Goal: Task Accomplishment & Management: Use online tool/utility

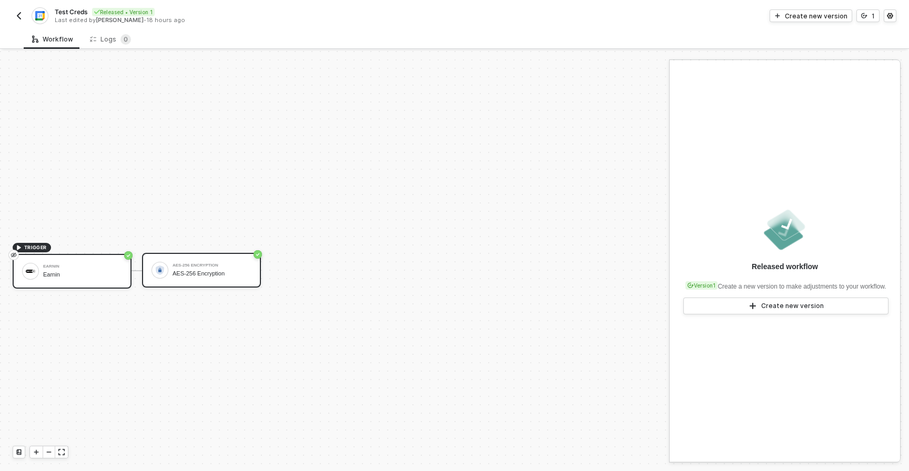
scroll to position [19, 0]
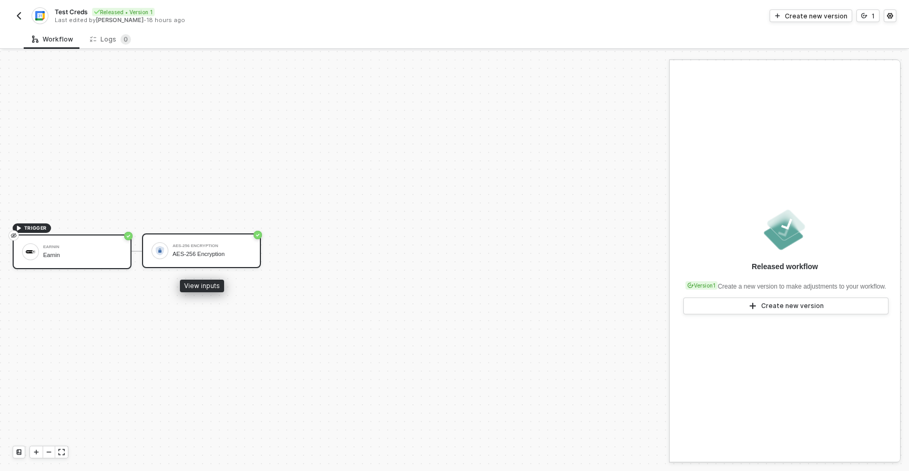
click at [241, 246] on div "AES-256 Encryption" at bounding box center [212, 246] width 79 height 4
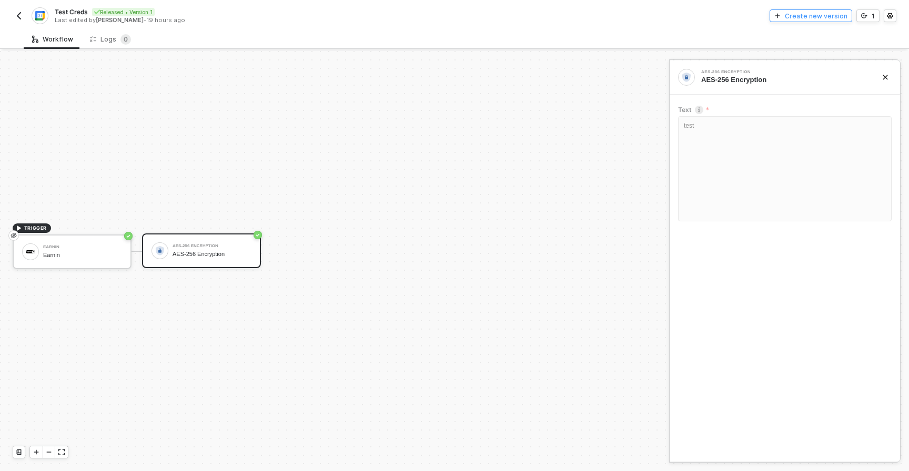
click at [810, 16] on div "Create new version" at bounding box center [816, 16] width 63 height 9
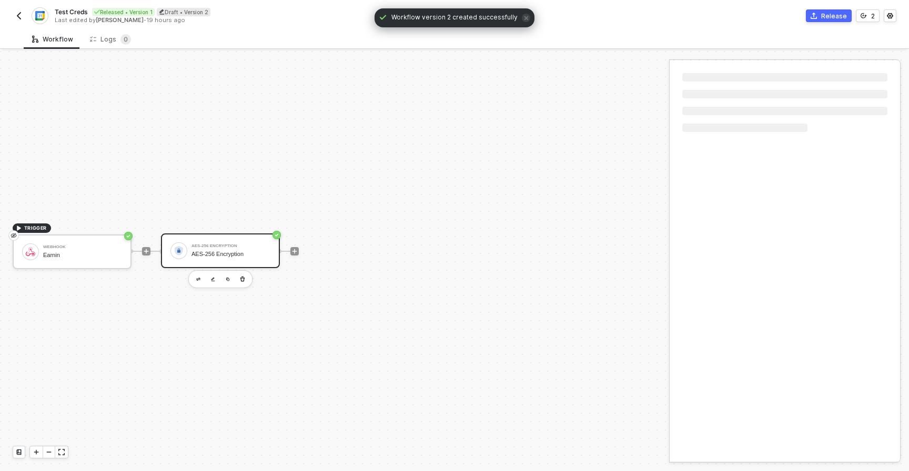
click at [298, 256] on div at bounding box center [295, 251] width 140 height 82
click at [297, 254] on icon "icon-play" at bounding box center [294, 251] width 6 height 6
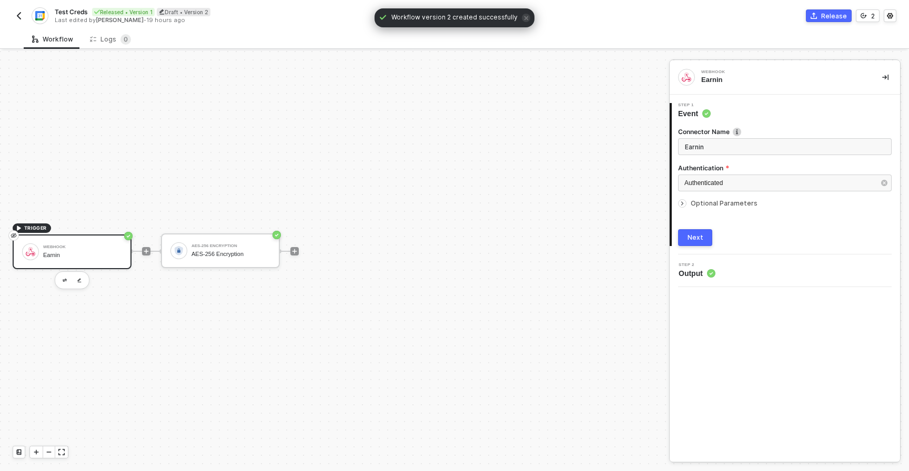
click at [716, 147] on input "Earnin" at bounding box center [785, 146] width 214 height 17
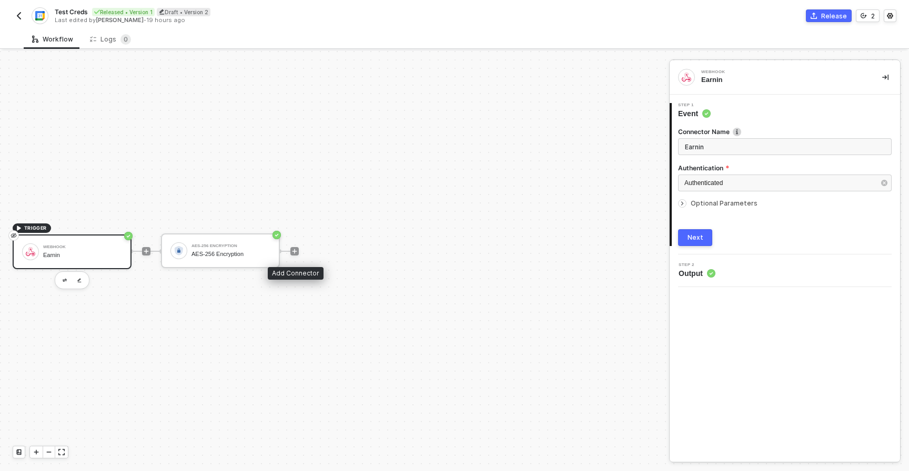
click at [295, 256] on div at bounding box center [295, 251] width 140 height 82
click at [294, 254] on icon "icon-play" at bounding box center [294, 251] width 6 height 6
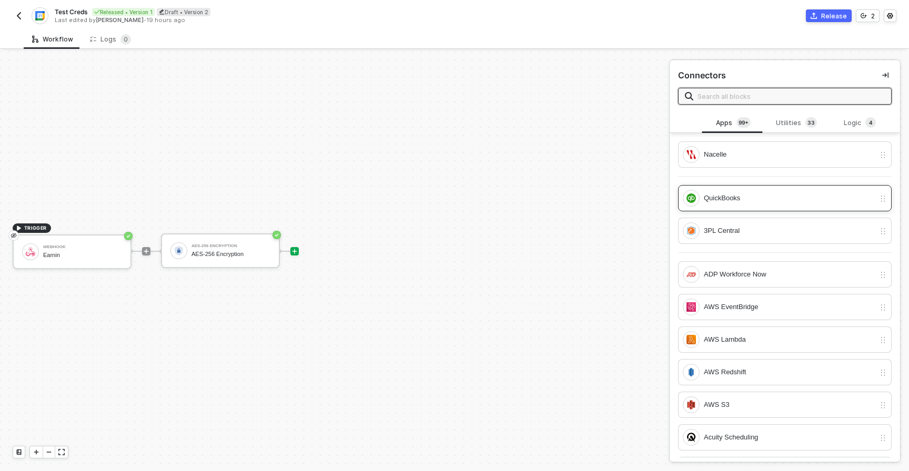
click at [793, 197] on div "QuickBooks" at bounding box center [789, 198] width 171 height 12
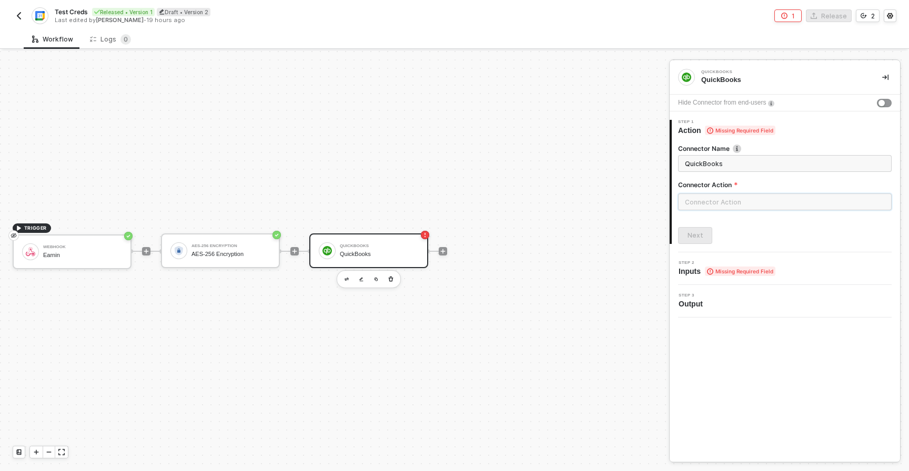
click at [708, 198] on input "text" at bounding box center [785, 202] width 214 height 17
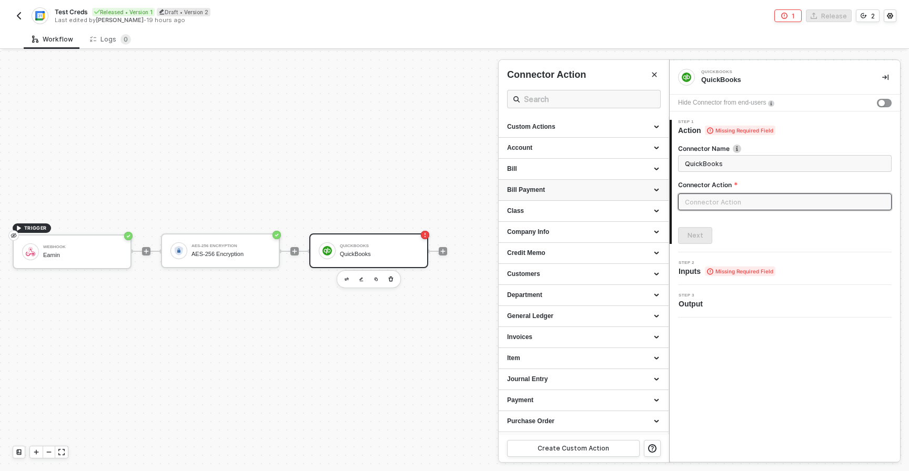
click at [554, 182] on div "Bill Payment" at bounding box center [584, 190] width 170 height 21
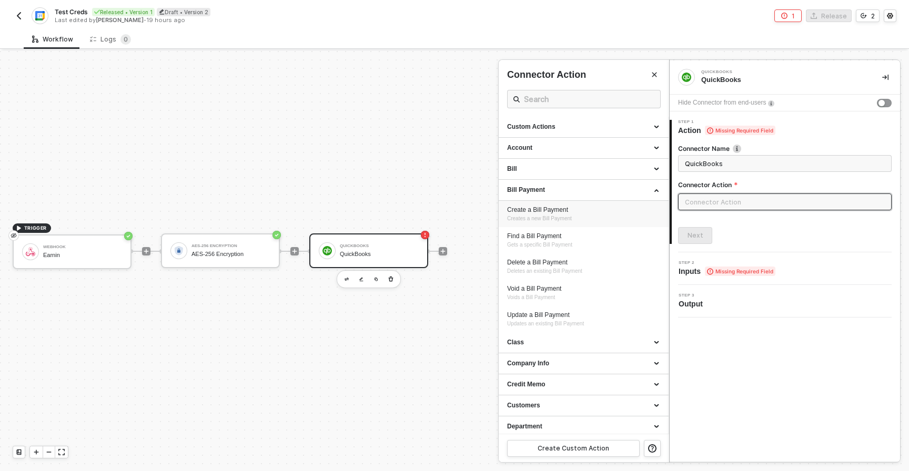
click at [574, 209] on div "Create a Bill Payment" at bounding box center [583, 210] width 153 height 9
type input "Creates a new Bill Payment"
type input "Bill Payment - Create a Bill Payment"
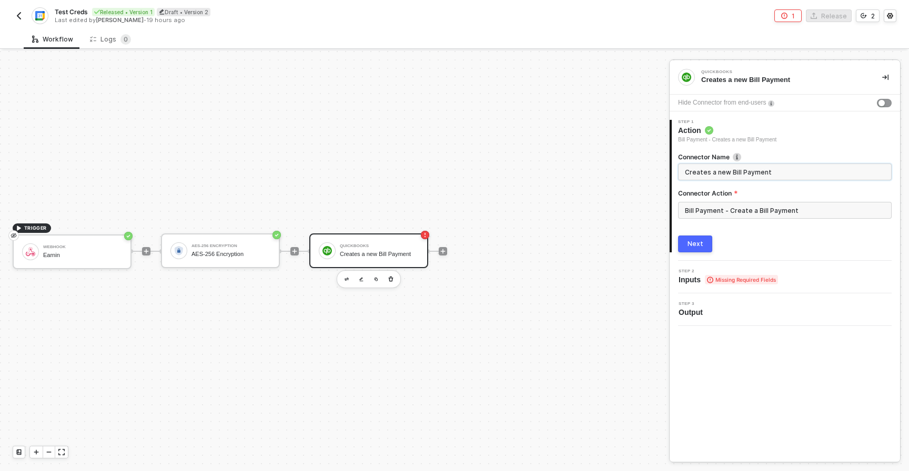
click at [747, 173] on input "Creates a new Bill Payment" at bounding box center [784, 172] width 198 height 12
click at [704, 249] on button "Next" at bounding box center [695, 244] width 34 height 17
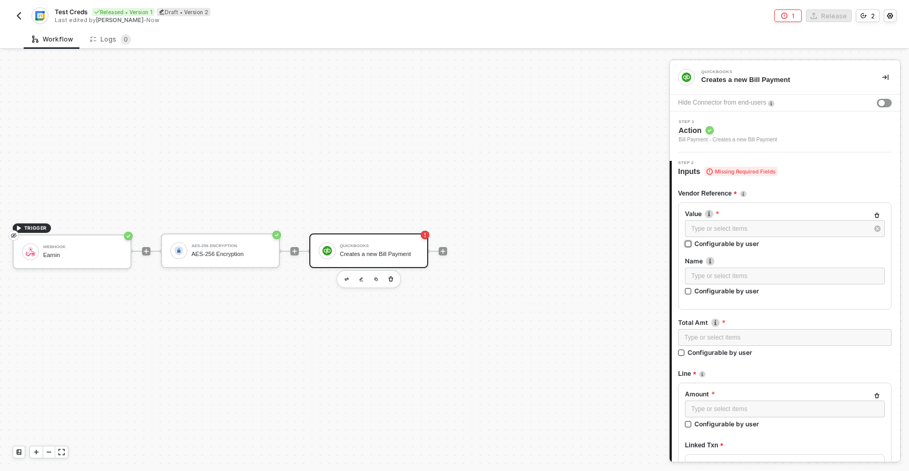
click at [686, 244] on input "Configurable by user" at bounding box center [688, 244] width 7 height 7
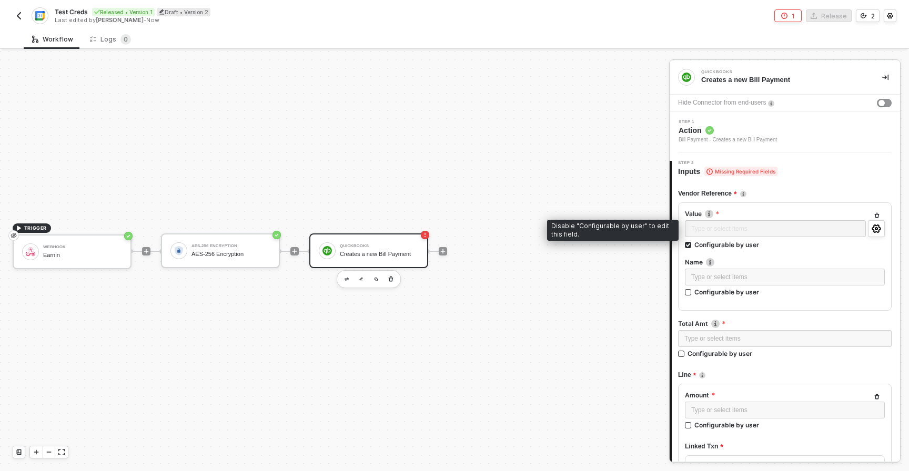
click at [809, 236] on div "Type or select items ﻿" at bounding box center [775, 229] width 181 height 19
click at [813, 231] on div "Type or select items ﻿" at bounding box center [775, 229] width 181 height 19
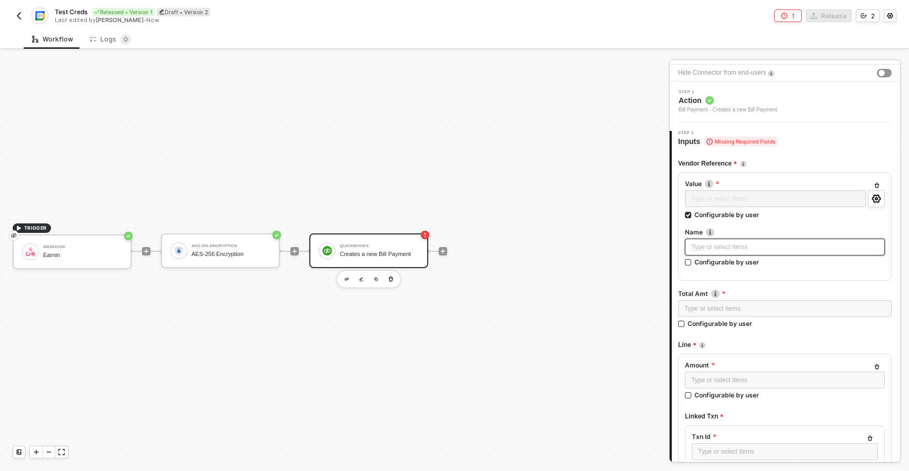
scroll to position [32, 0]
click at [792, 245] on div "Type or select items ﻿" at bounding box center [784, 246] width 187 height 10
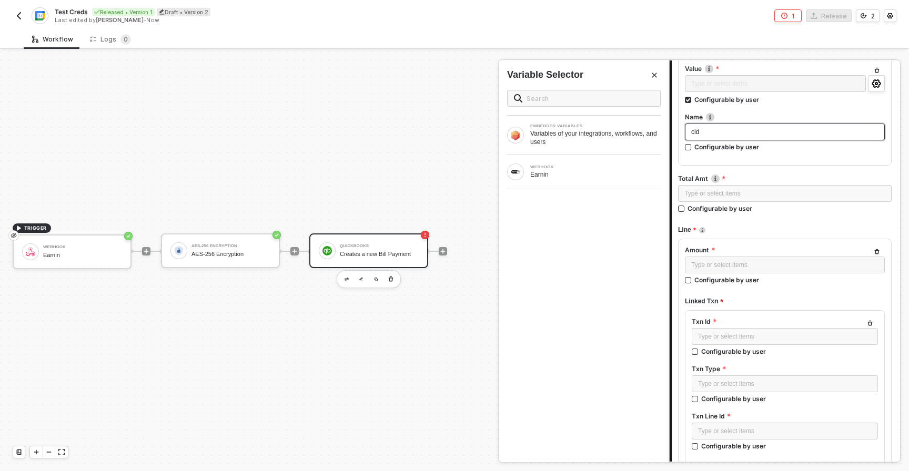
scroll to position [0, 0]
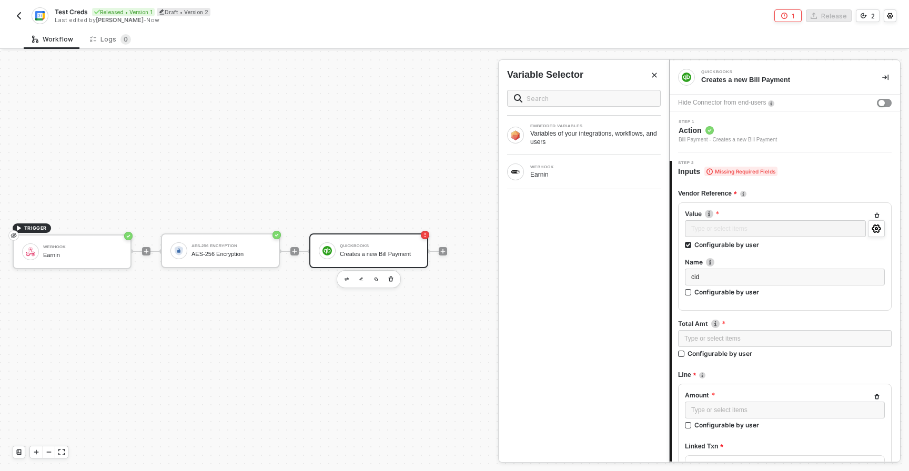
click at [653, 75] on icon "Close" at bounding box center [654, 75] width 6 height 6
click at [389, 281] on icon "button" at bounding box center [391, 279] width 6 height 8
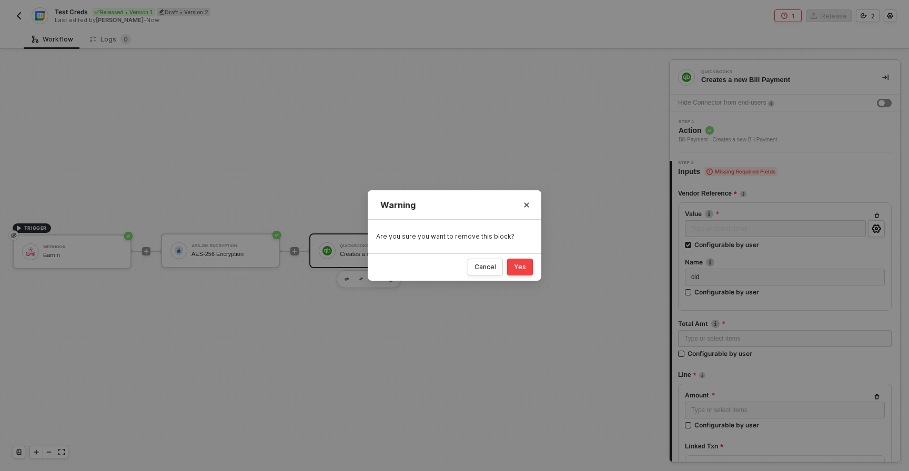
click at [514, 264] on button "Yes" at bounding box center [520, 267] width 26 height 17
checkbox input "false"
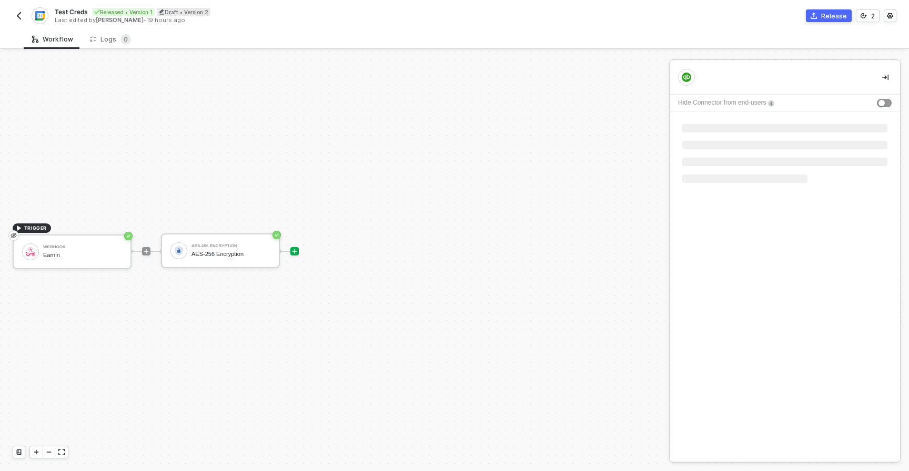
click at [297, 251] on icon "icon-play" at bounding box center [294, 251] width 6 height 6
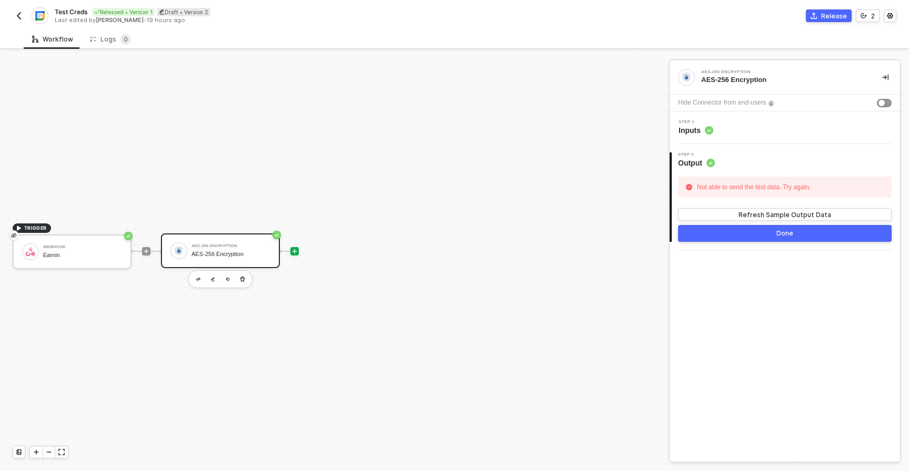
click at [297, 253] on icon "icon-play" at bounding box center [294, 251] width 6 height 6
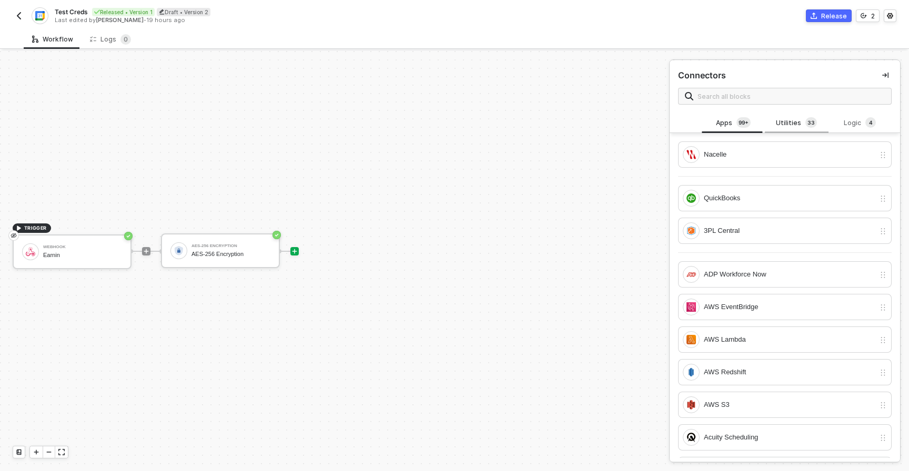
click at [811, 120] on span "3" at bounding box center [813, 122] width 4 height 8
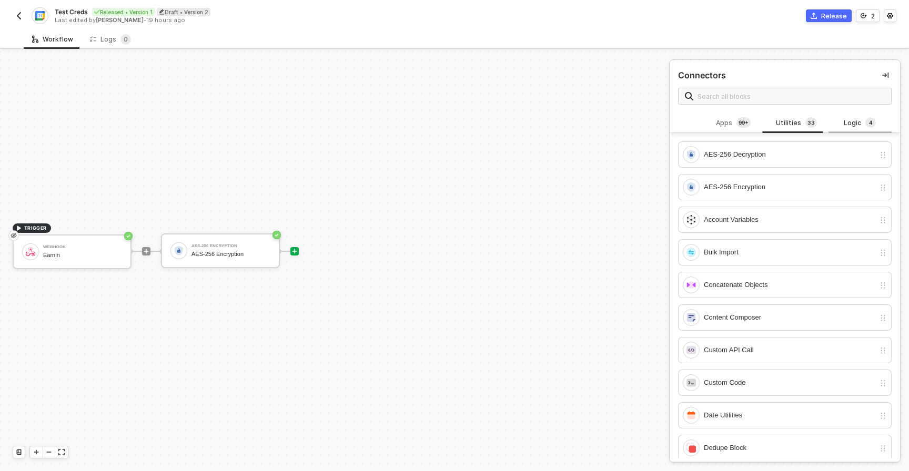
click at [841, 120] on div "Logic 4" at bounding box center [860, 123] width 46 height 12
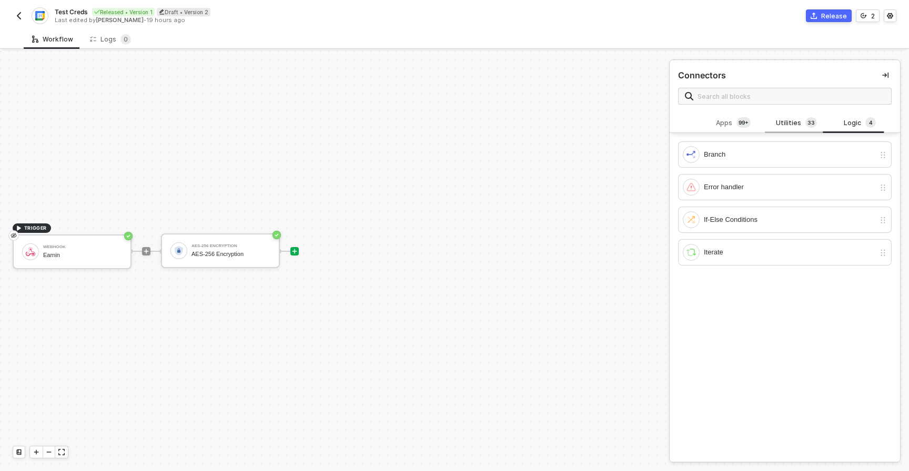
click at [815, 126] on div "Utilities 3 3" at bounding box center [796, 123] width 63 height 20
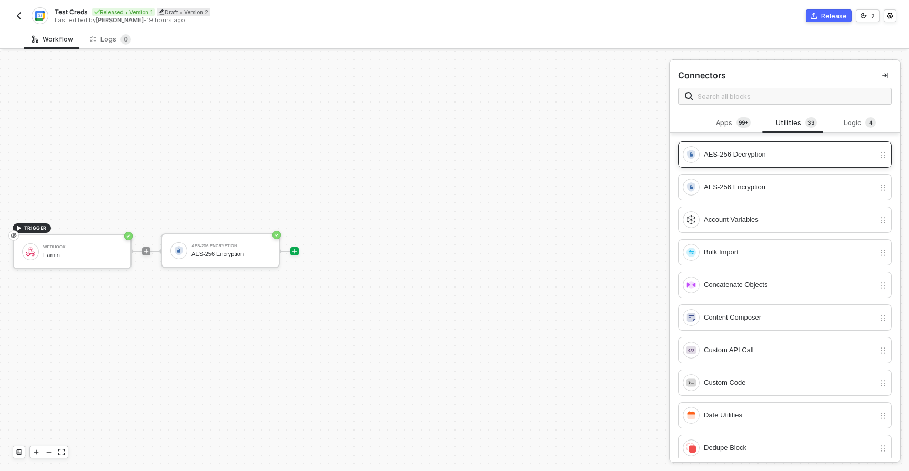
click at [744, 150] on div "AES-256 Decryption" at bounding box center [789, 155] width 171 height 12
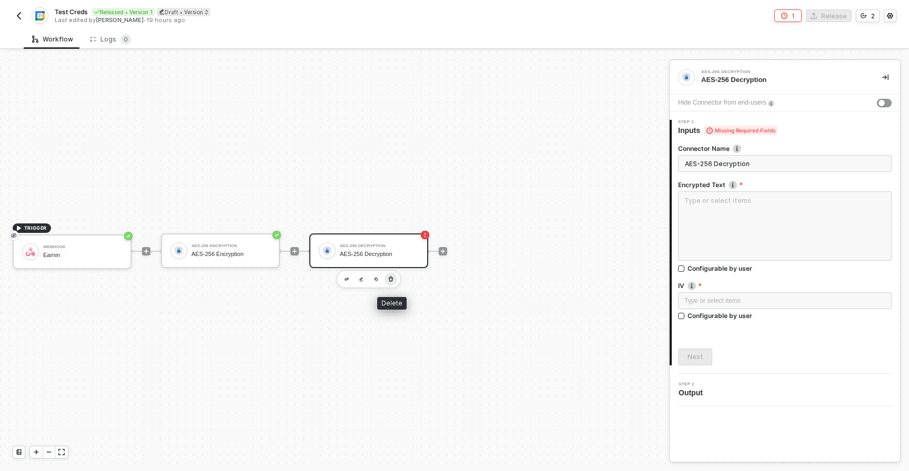
click at [392, 280] on icon "button" at bounding box center [391, 279] width 5 height 5
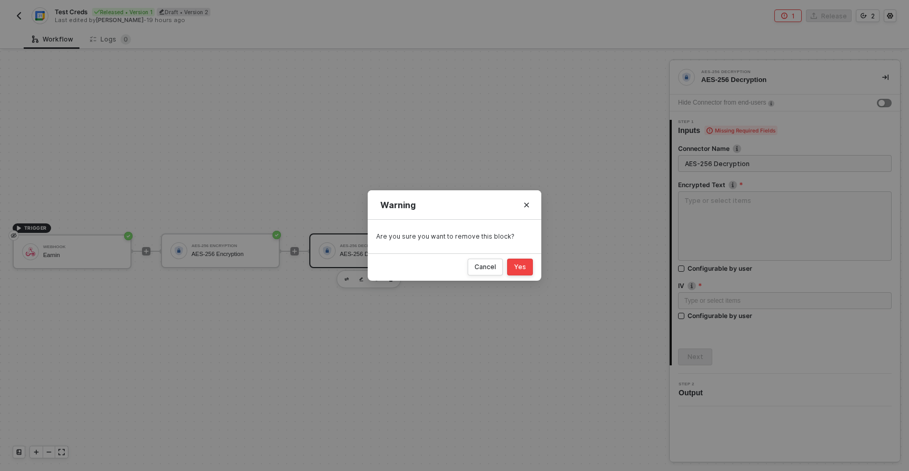
click at [525, 267] on div "Yes" at bounding box center [520, 267] width 12 height 8
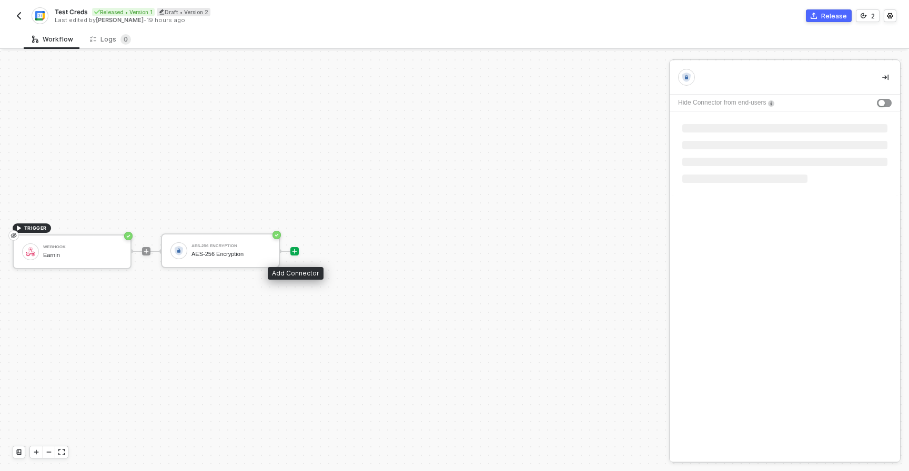
click at [297, 252] on icon "icon-play" at bounding box center [294, 251] width 6 height 6
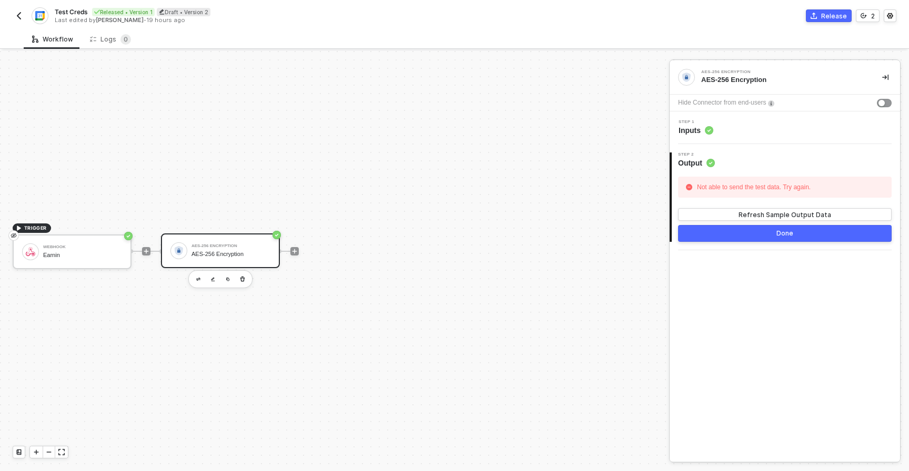
click at [299, 251] on div at bounding box center [295, 251] width 140 height 82
click at [294, 251] on icon "icon-play" at bounding box center [294, 251] width 5 height 5
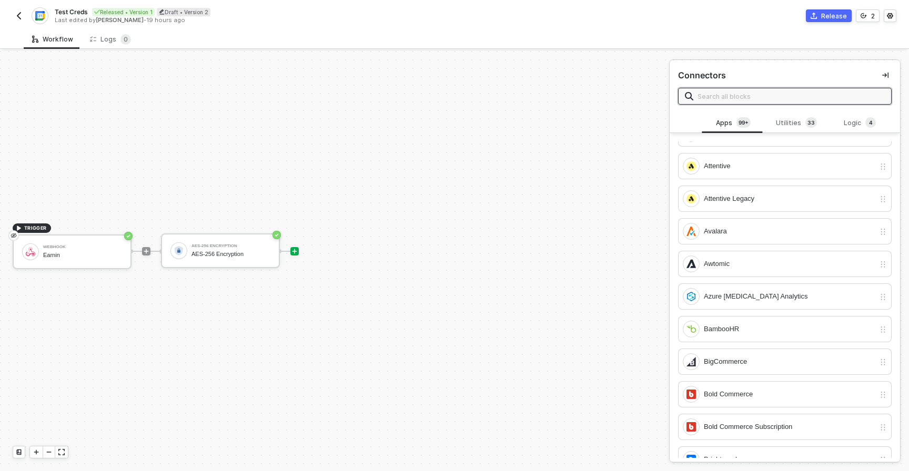
scroll to position [569, 0]
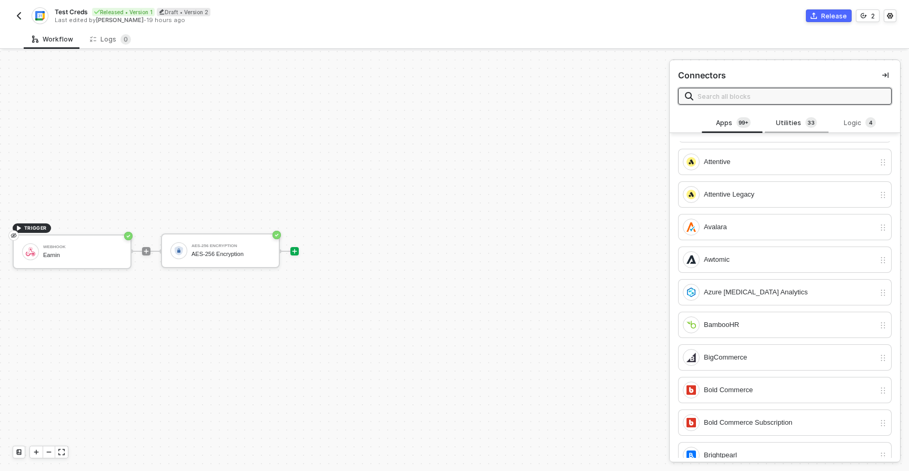
click at [780, 126] on div "Utilities 3 3" at bounding box center [796, 123] width 46 height 12
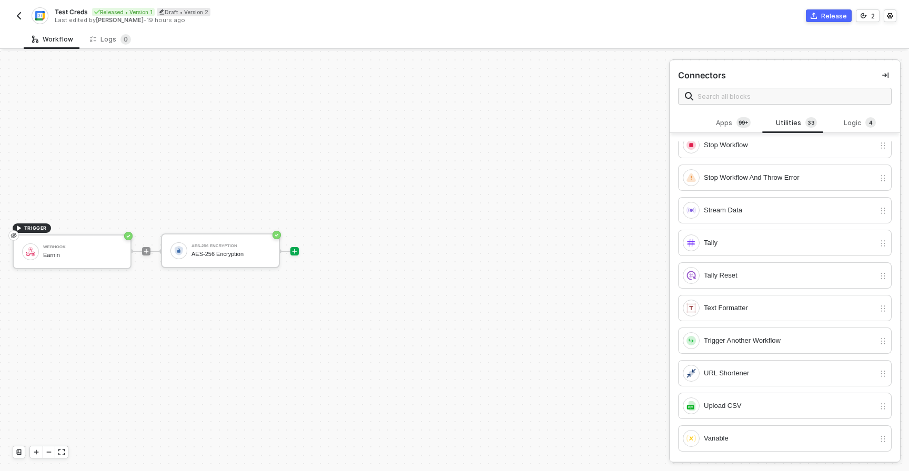
scroll to position [1, 0]
click at [756, 429] on div "Variable" at bounding box center [785, 437] width 214 height 26
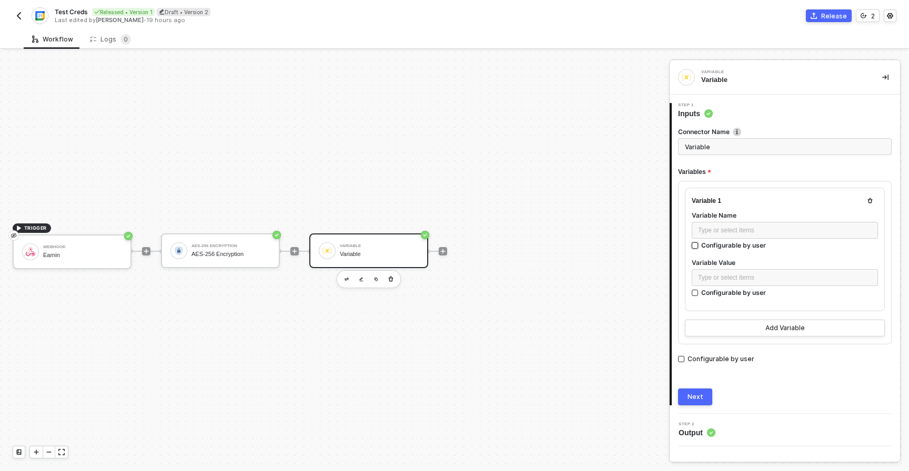
click at [706, 249] on div "Configurable by user" at bounding box center [733, 245] width 65 height 9
click at [699, 249] on input "Configurable by user" at bounding box center [695, 245] width 7 height 7
checkbox input "true"
click at [706, 272] on div "Type or select items ﻿" at bounding box center [785, 278] width 186 height 17
click at [697, 396] on div "Next" at bounding box center [695, 398] width 16 height 8
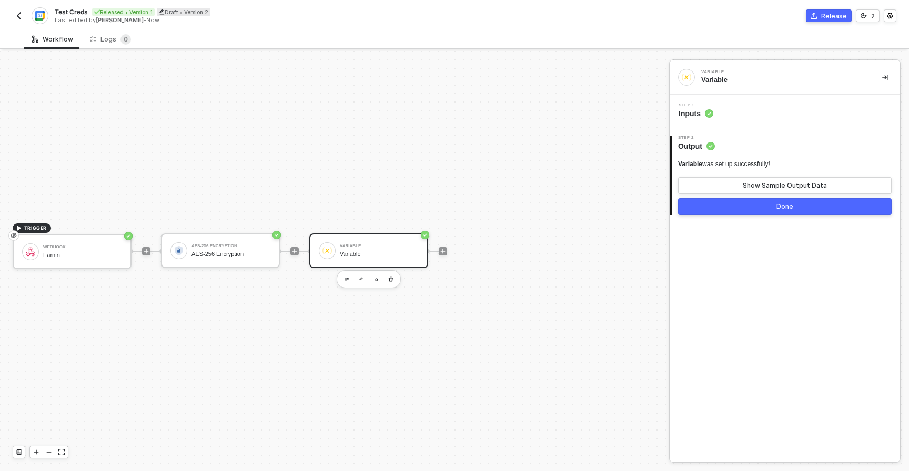
click at [792, 201] on button "Done" at bounding box center [785, 206] width 214 height 17
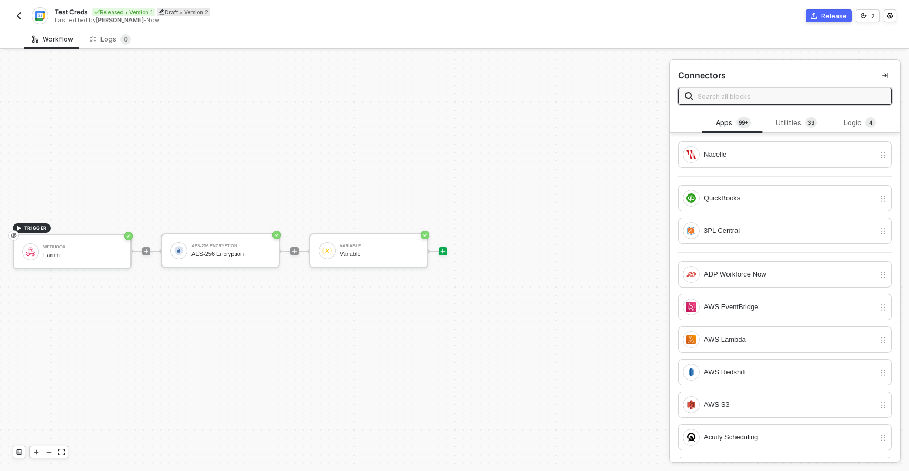
click at [610, 291] on div "TRIGGER Webhook Earnin AES-256 Encryption AES-256 Encryption Variable Variable" at bounding box center [332, 252] width 664 height 440
click at [820, 15] on button "Release" at bounding box center [829, 15] width 46 height 13
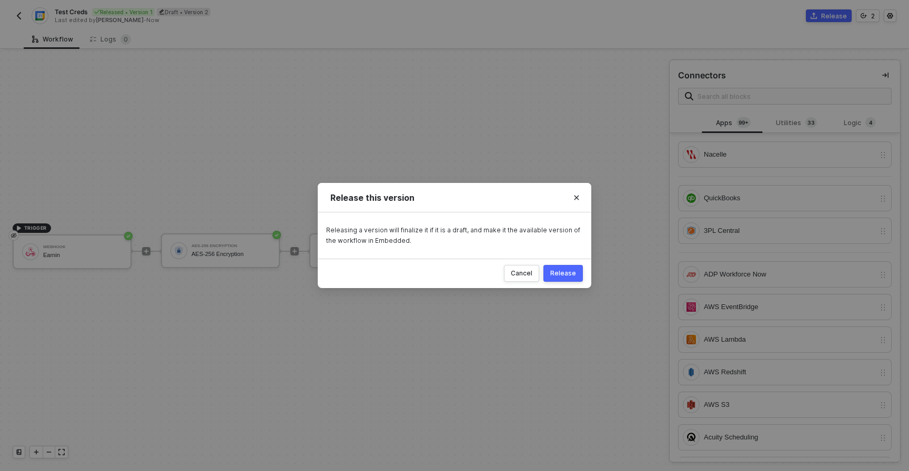
click at [565, 281] on button "Release" at bounding box center [562, 273] width 39 height 17
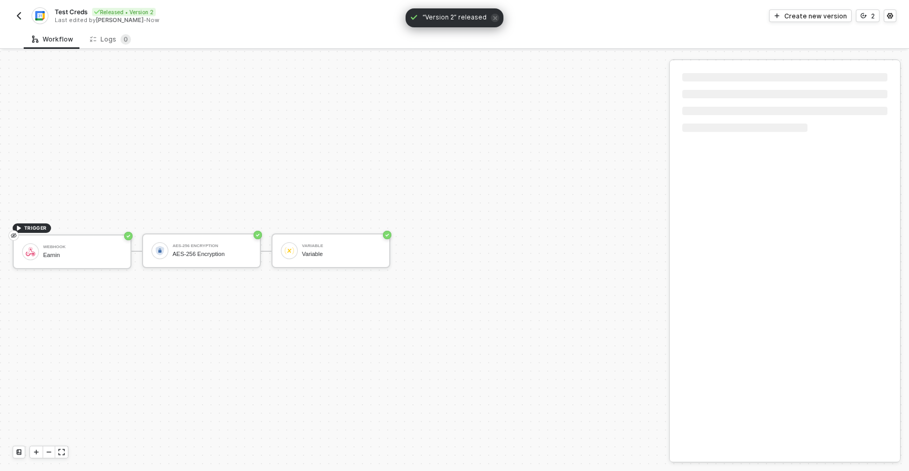
click at [19, 12] on img "button" at bounding box center [19, 16] width 8 height 8
